Goal: Transaction & Acquisition: Purchase product/service

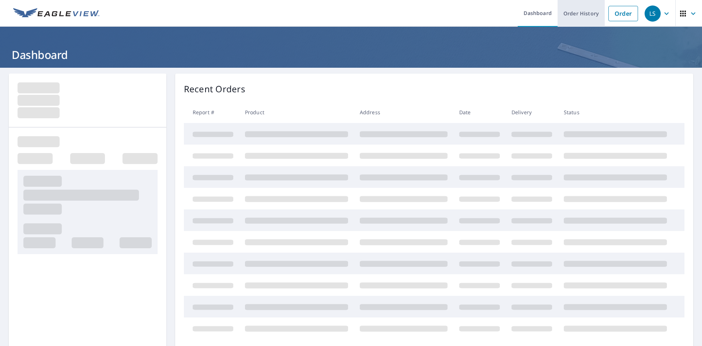
click at [579, 12] on link "Order History" at bounding box center [581, 13] width 47 height 27
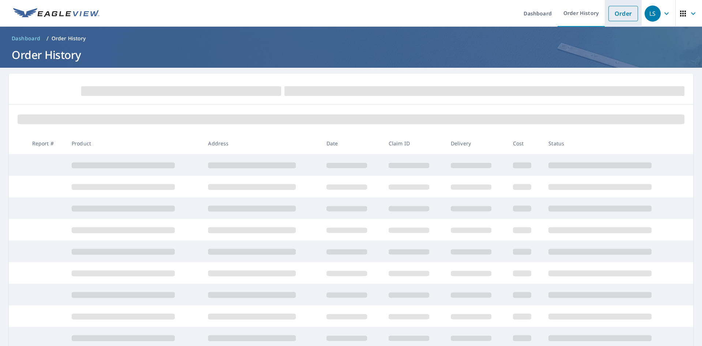
click at [621, 12] on link "Order" at bounding box center [623, 13] width 30 height 15
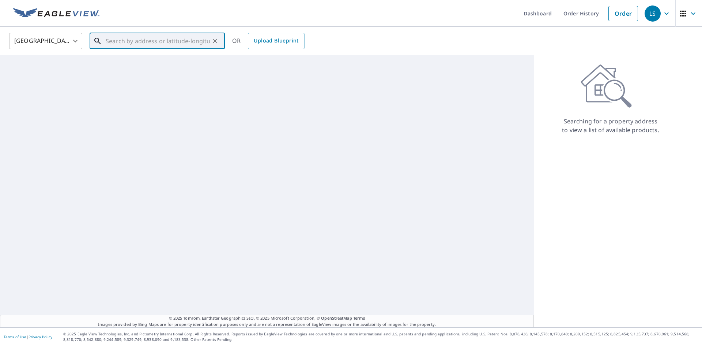
click at [174, 38] on input "text" at bounding box center [158, 41] width 104 height 20
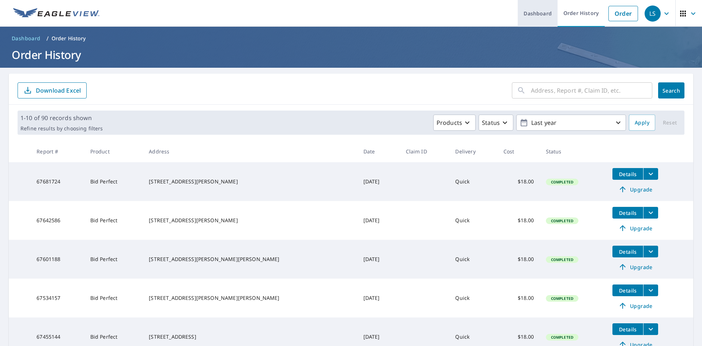
click at [544, 12] on link "Dashboard" at bounding box center [538, 13] width 40 height 27
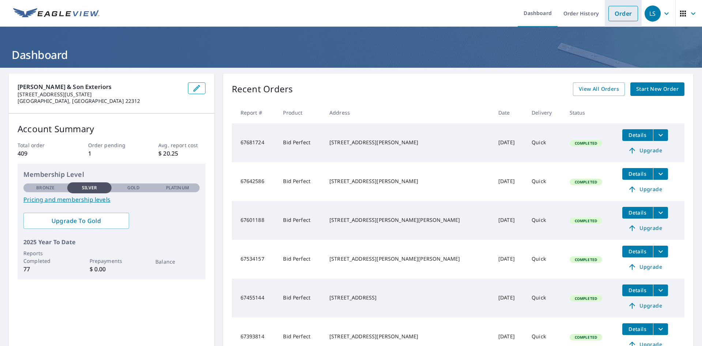
click at [616, 18] on link "Order" at bounding box center [623, 13] width 30 height 15
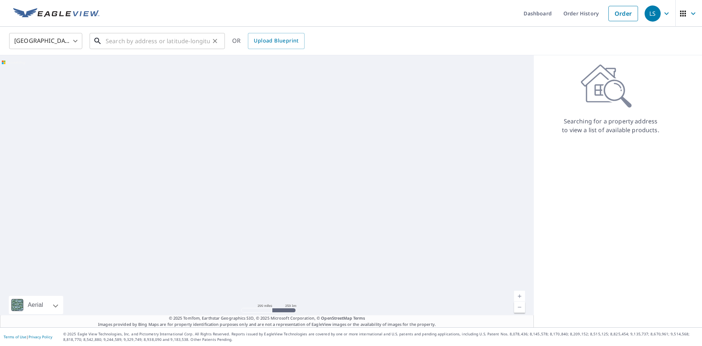
click at [122, 39] on input "text" at bounding box center [158, 41] width 104 height 20
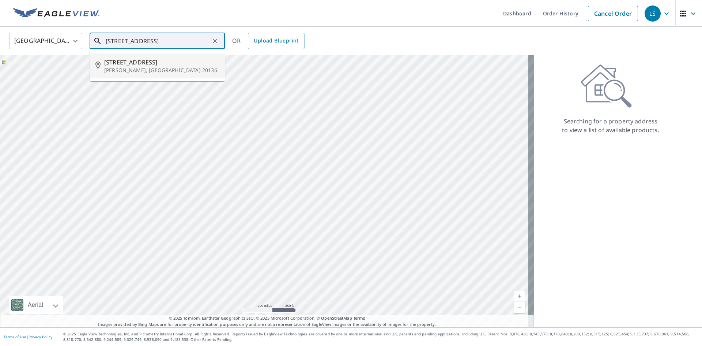
click at [166, 71] on p "[PERSON_NAME], [GEOGRAPHIC_DATA] 20136" at bounding box center [161, 70] width 115 height 7
click at [175, 41] on input "[STREET_ADDRESS][PERSON_NAME]" at bounding box center [158, 41] width 104 height 20
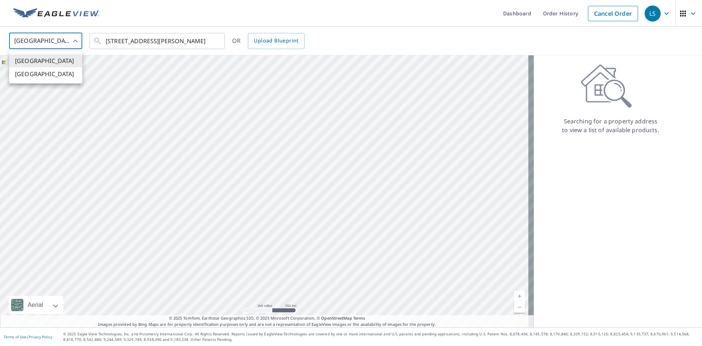
click at [49, 39] on body "LS LS Dashboard Order History Cancel Order LS United States US ​ 12385 Cold Str…" at bounding box center [351, 173] width 702 height 346
click at [129, 39] on div at bounding box center [351, 173] width 702 height 346
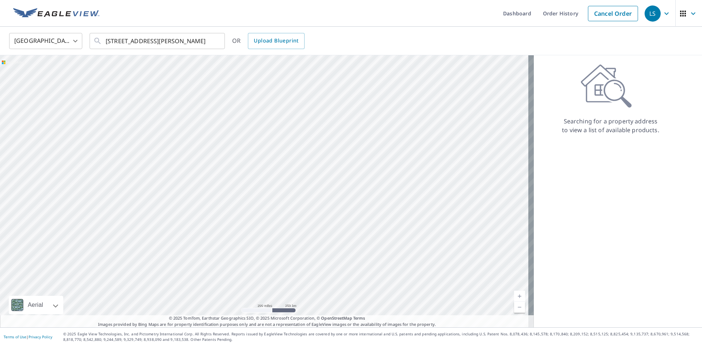
click at [129, 39] on div "United States Canada" at bounding box center [351, 173] width 702 height 346
click at [601, 94] on icon at bounding box center [606, 86] width 51 height 44
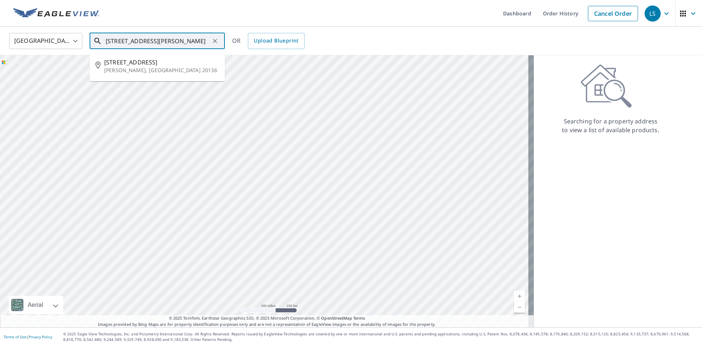
click at [199, 48] on input "[STREET_ADDRESS][PERSON_NAME]" at bounding box center [158, 41] width 104 height 20
click at [185, 65] on span "[STREET_ADDRESS]" at bounding box center [161, 62] width 115 height 9
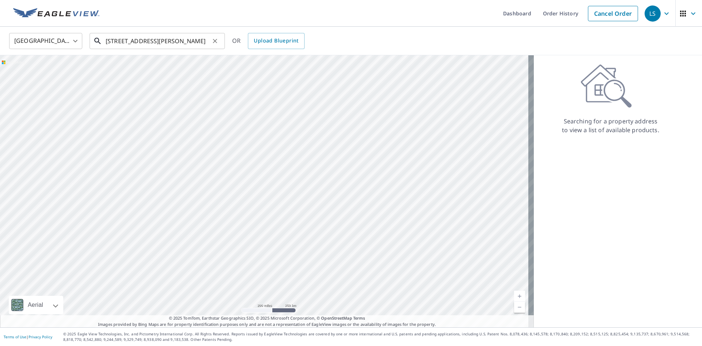
click at [199, 41] on input "[STREET_ADDRESS][PERSON_NAME]" at bounding box center [158, 41] width 104 height 20
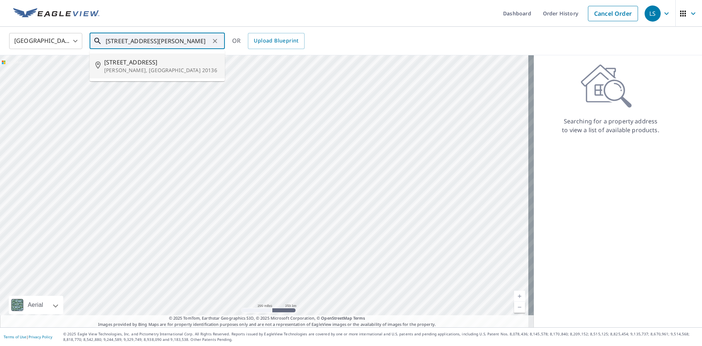
click at [163, 45] on input "[STREET_ADDRESS][PERSON_NAME]" at bounding box center [158, 41] width 104 height 20
drag, startPoint x: 193, startPoint y: 39, endPoint x: 223, endPoint y: 39, distance: 30.0
click at [223, 39] on div "12385 Cold Stream Guard Ct Bristow, VA 20136 ​" at bounding box center [157, 41] width 135 height 16
click at [187, 38] on input "[STREET_ADDRESS][PERSON_NAME]" at bounding box center [158, 41] width 104 height 20
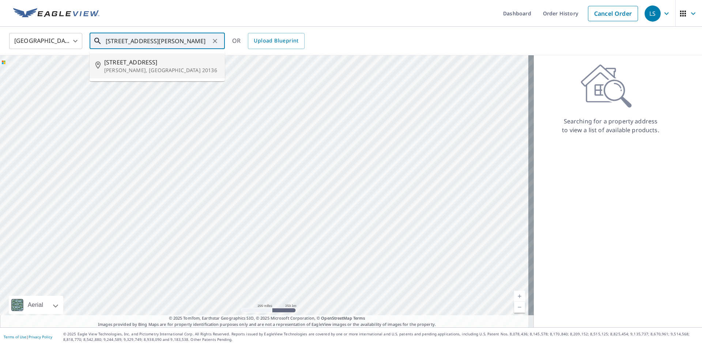
drag, startPoint x: 192, startPoint y: 41, endPoint x: 185, endPoint y: 41, distance: 7.0
click at [185, 41] on input "[STREET_ADDRESS][PERSON_NAME]" at bounding box center [158, 41] width 104 height 20
type input "[STREET_ADDRESS][PERSON_NAME]"
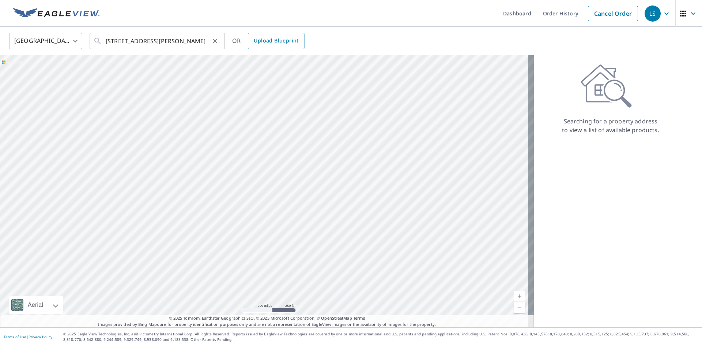
scroll to position [0, 0]
click at [162, 39] on input "[STREET_ADDRESS][PERSON_NAME]" at bounding box center [158, 41] width 104 height 20
click at [607, 105] on icon at bounding box center [606, 86] width 51 height 44
click at [551, 13] on link "Order History" at bounding box center [560, 13] width 47 height 27
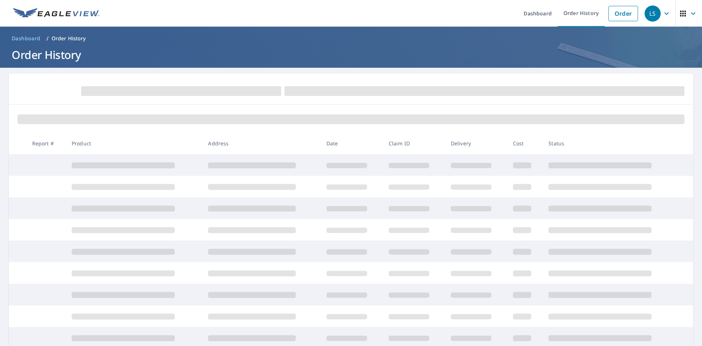
click at [511, 12] on ul "Dashboard Order History Order" at bounding box center [373, 13] width 538 height 27
click at [612, 12] on link "Order" at bounding box center [623, 13] width 30 height 15
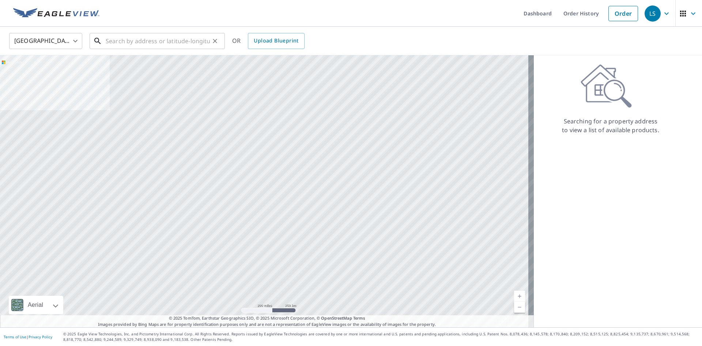
click at [166, 43] on input "text" at bounding box center [158, 41] width 104 height 20
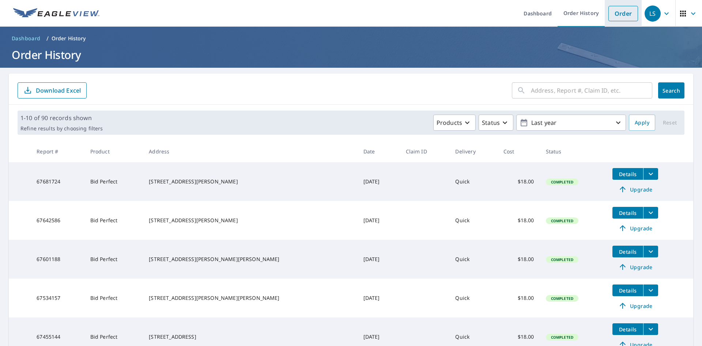
click at [624, 9] on link "Order" at bounding box center [623, 13] width 30 height 15
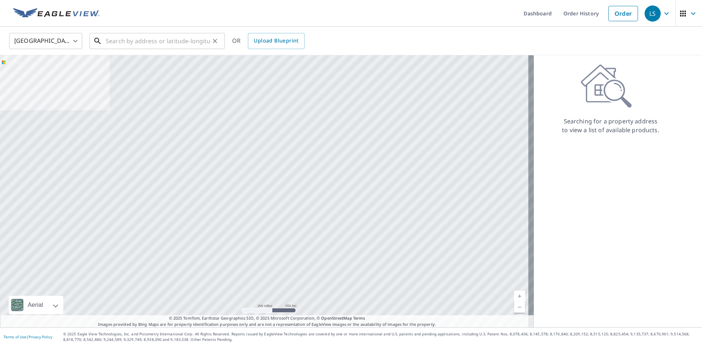
click at [164, 38] on input "text" at bounding box center [158, 41] width 104 height 20
click at [146, 41] on input "text" at bounding box center [158, 41] width 104 height 20
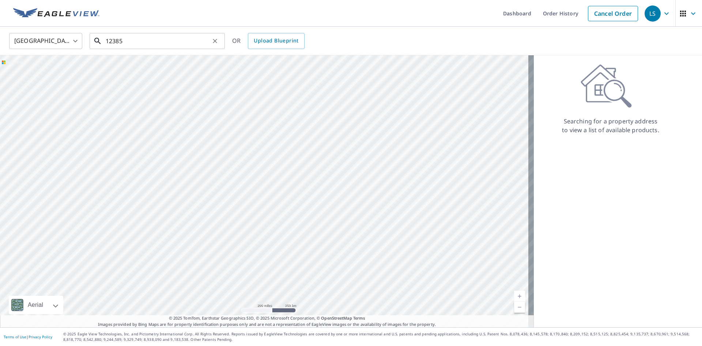
drag, startPoint x: 146, startPoint y: 41, endPoint x: 157, endPoint y: 42, distance: 11.4
click at [157, 42] on input "12385" at bounding box center [158, 41] width 104 height 20
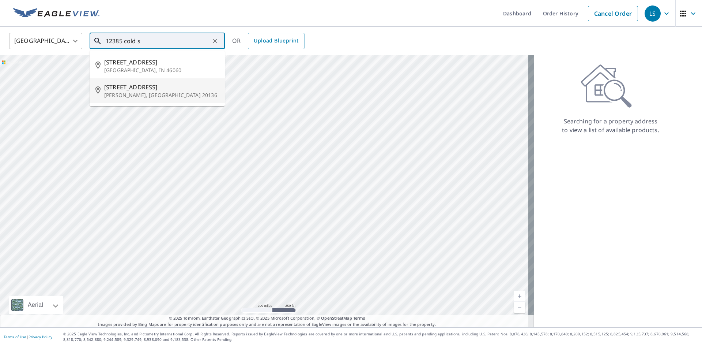
click at [179, 99] on li "[STREET_ADDRESS][PERSON_NAME]" at bounding box center [157, 90] width 135 height 25
type input "[STREET_ADDRESS][PERSON_NAME]"
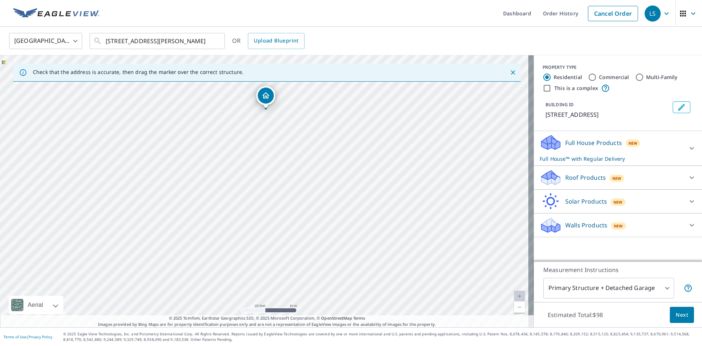
drag, startPoint x: 271, startPoint y: 125, endPoint x: 272, endPoint y: 136, distance: 11.1
click at [272, 136] on div "[STREET_ADDRESS][PERSON_NAME]" at bounding box center [267, 191] width 534 height 272
click at [266, 111] on div at bounding box center [266, 110] width 3 height 3
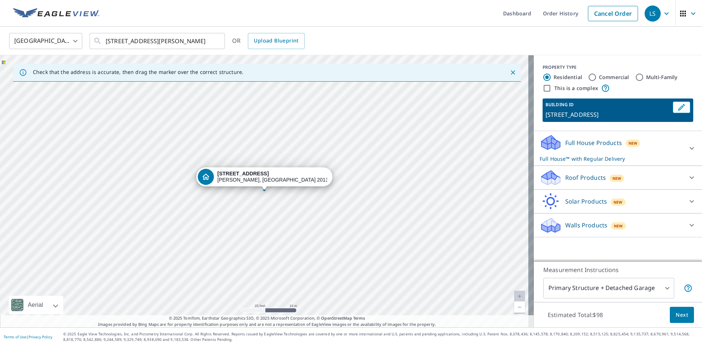
click at [683, 184] on div at bounding box center [692, 178] width 18 height 18
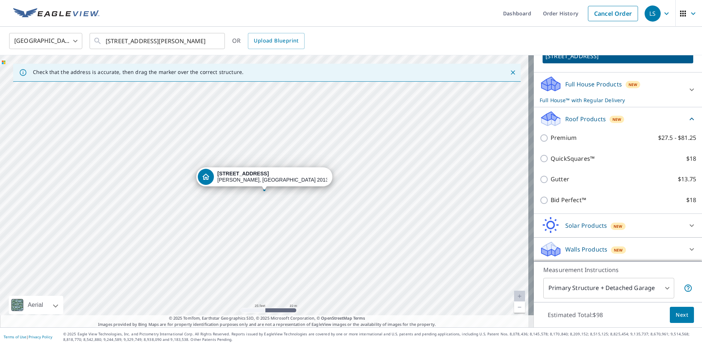
scroll to position [67, 0]
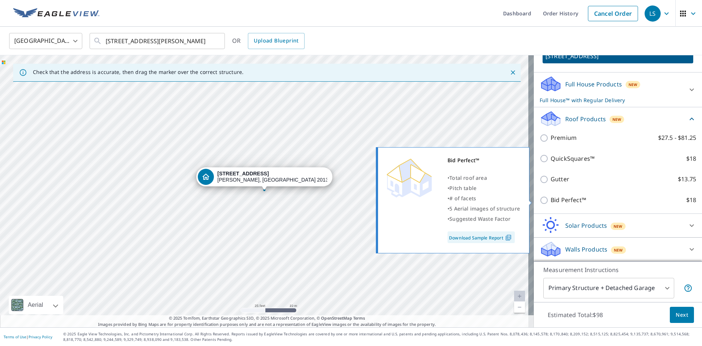
click at [543, 199] on input "Bid Perfect™ $18" at bounding box center [545, 200] width 11 height 9
checkbox input "true"
checkbox input "false"
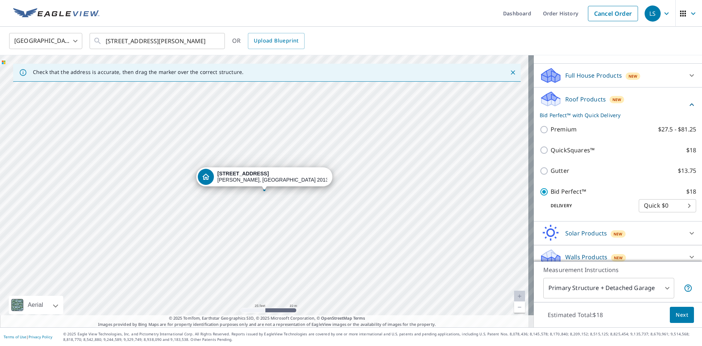
click at [673, 321] on button "Next" at bounding box center [682, 314] width 24 height 16
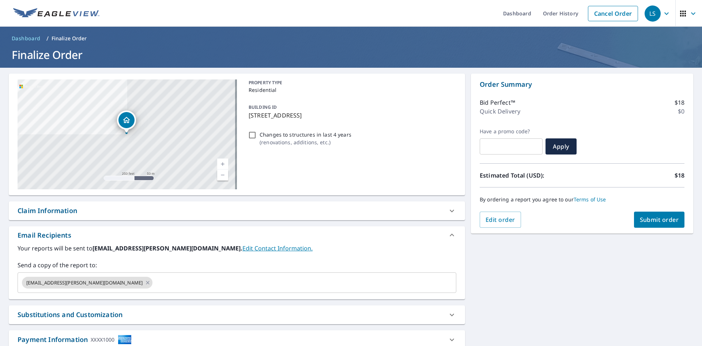
click at [645, 222] on span "Submit order" at bounding box center [659, 219] width 39 height 8
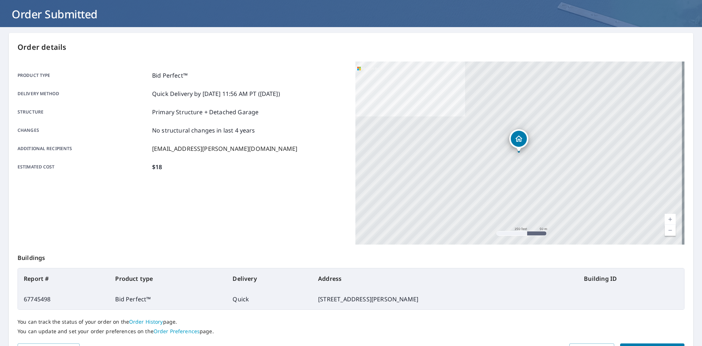
scroll to position [85, 0]
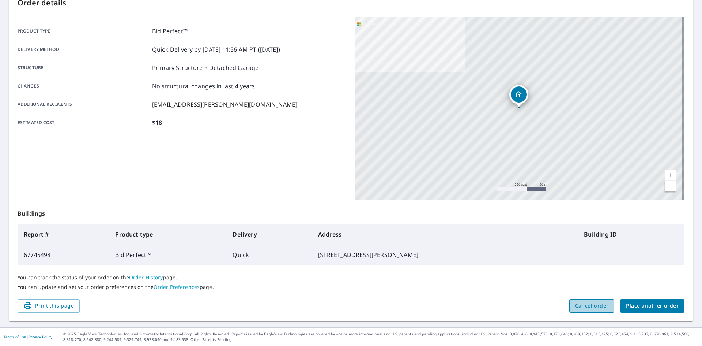
click at [586, 306] on span "Cancel order" at bounding box center [592, 305] width 34 height 9
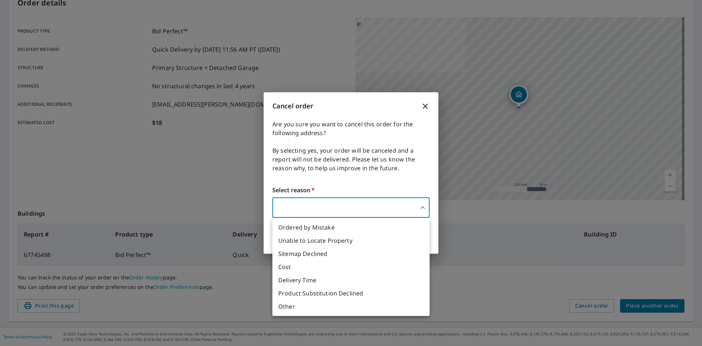
click at [380, 213] on body "LS LS Dashboard Order History Order LS Order Submitted Order details Product ty…" at bounding box center [351, 173] width 702 height 346
click at [306, 309] on li "Other" at bounding box center [350, 305] width 157 height 13
type input "36"
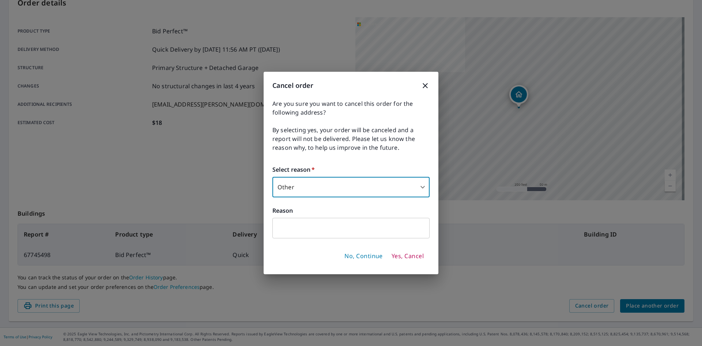
click at [403, 258] on span "Yes, Cancel" at bounding box center [408, 256] width 32 height 8
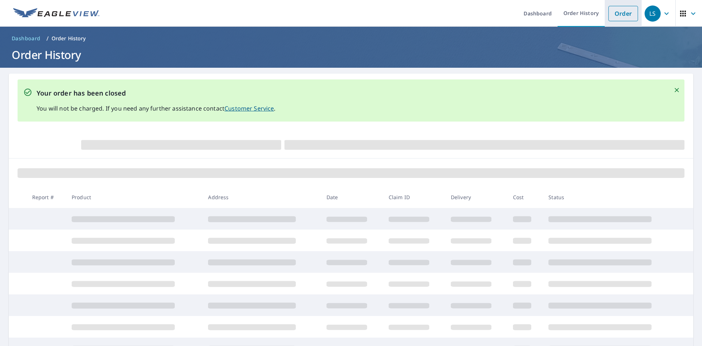
click at [614, 17] on link "Order" at bounding box center [623, 13] width 30 height 15
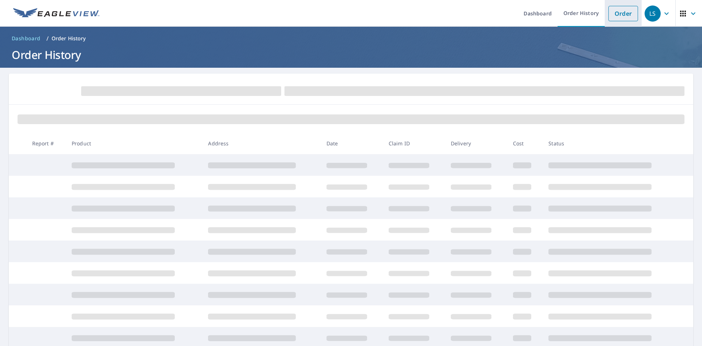
click at [611, 15] on link "Order" at bounding box center [623, 13] width 30 height 15
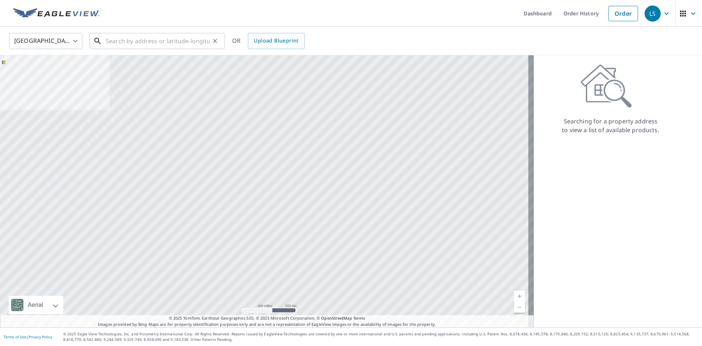
click at [200, 38] on input "text" at bounding box center [158, 41] width 104 height 20
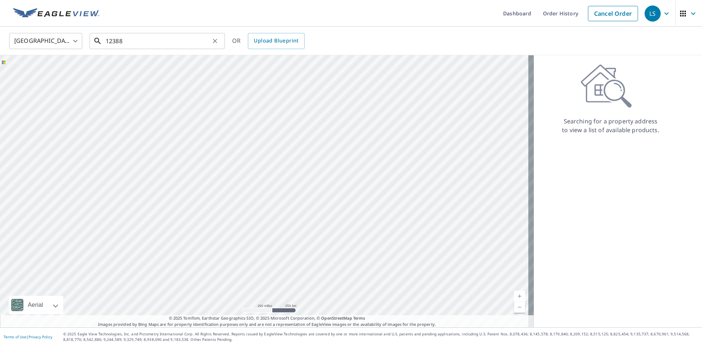
click at [177, 42] on input "12388" at bounding box center [158, 41] width 104 height 20
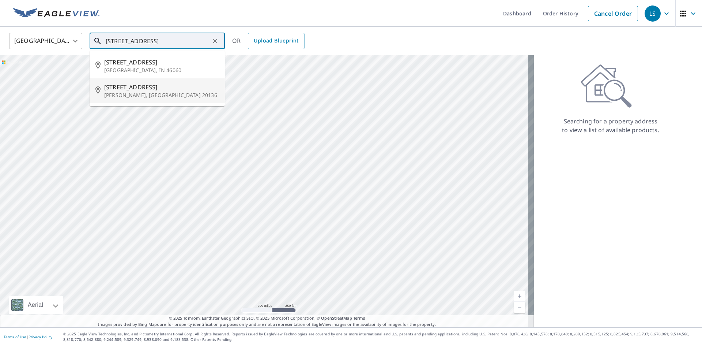
click at [159, 85] on span "[STREET_ADDRESS]" at bounding box center [161, 87] width 115 height 9
type input "[STREET_ADDRESS][PERSON_NAME]"
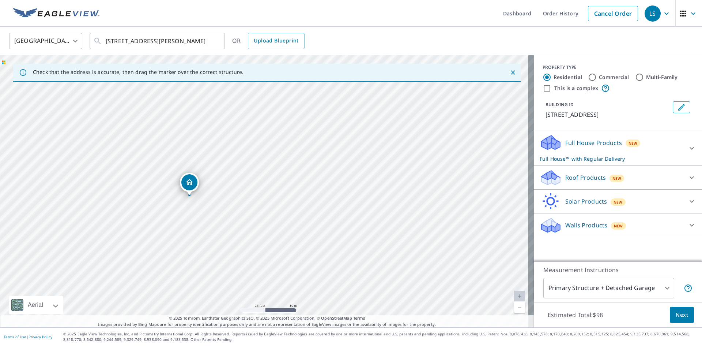
click at [190, 194] on div "Dropped pin, building 1, Residential property, 12385 Cold Stream Guard Ct Brist…" at bounding box center [190, 191] width 10 height 7
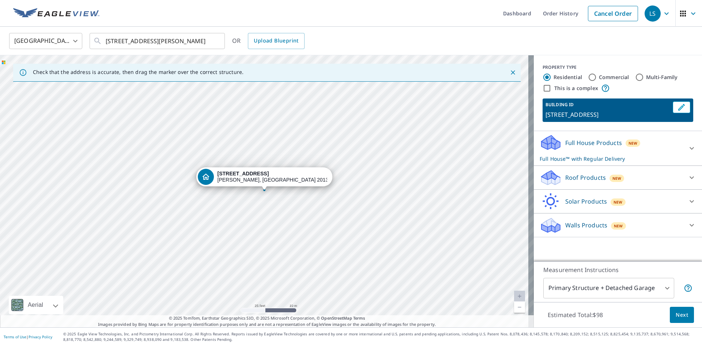
click at [666, 186] on div "Roof Products New" at bounding box center [611, 177] width 143 height 17
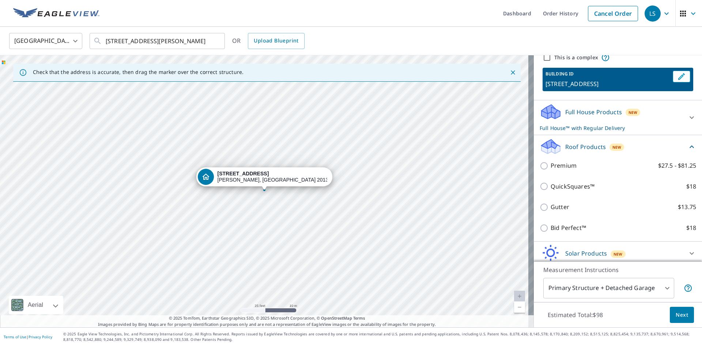
scroll to position [67, 0]
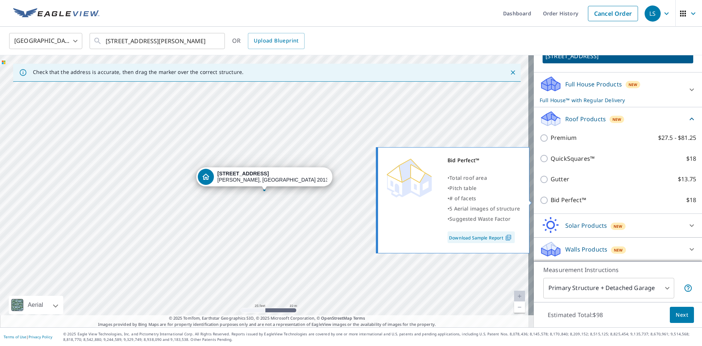
click at [559, 198] on p "Bid Perfect™" at bounding box center [568, 199] width 35 height 9
click at [551, 198] on input "Bid Perfect™ $18" at bounding box center [545, 200] width 11 height 9
checkbox input "true"
checkbox input "false"
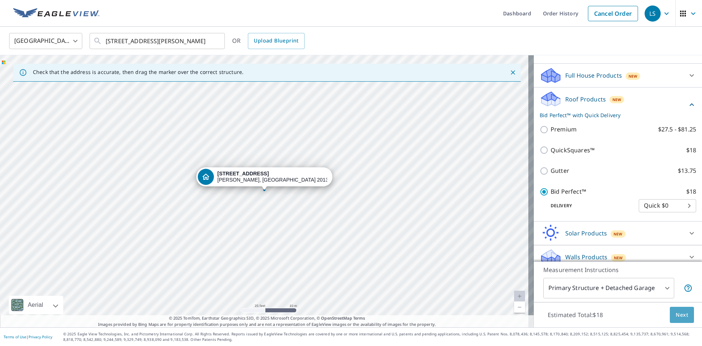
click at [684, 315] on button "Next" at bounding box center [682, 314] width 24 height 16
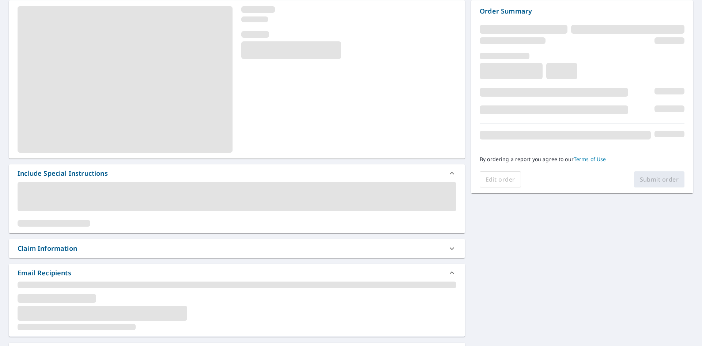
scroll to position [50, 0]
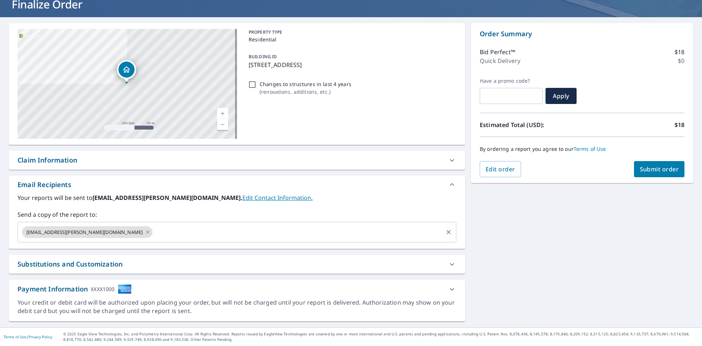
click at [154, 228] on input "text" at bounding box center [298, 232] width 288 height 14
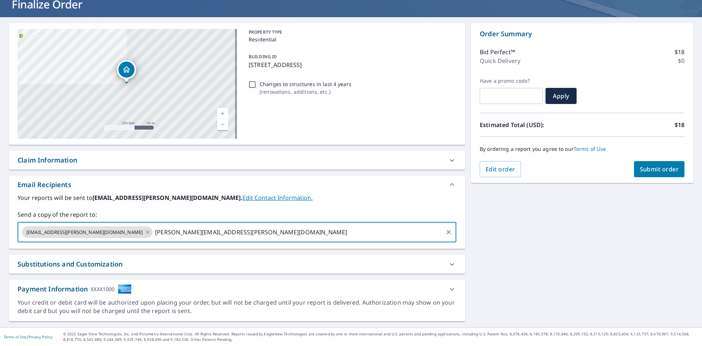
type input "[PERSON_NAME][EMAIL_ADDRESS][PERSON_NAME][DOMAIN_NAME]"
click at [646, 173] on button "Submit order" at bounding box center [659, 169] width 51 height 16
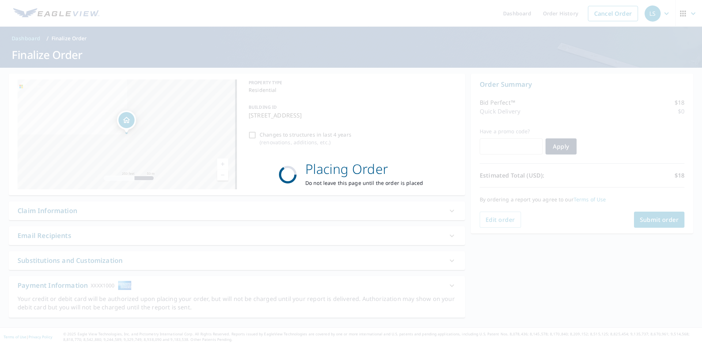
scroll to position [0, 0]
